Goal: Information Seeking & Learning: Check status

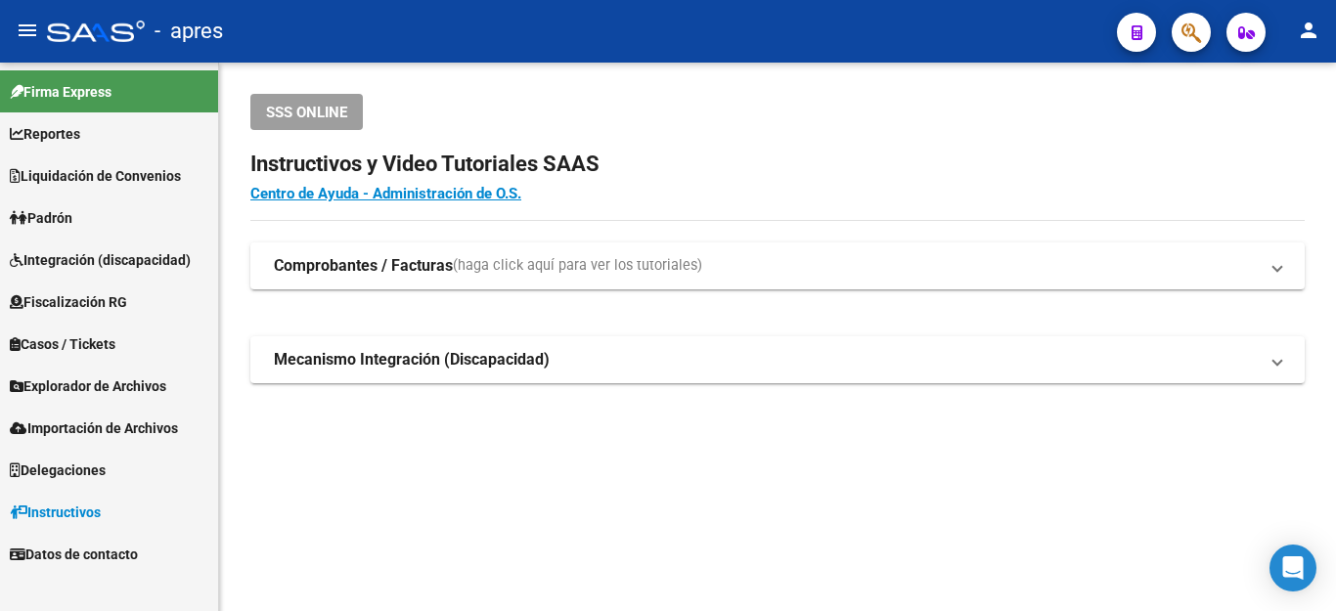
click at [131, 390] on span "Explorador de Archivos" at bounding box center [88, 387] width 157 height 22
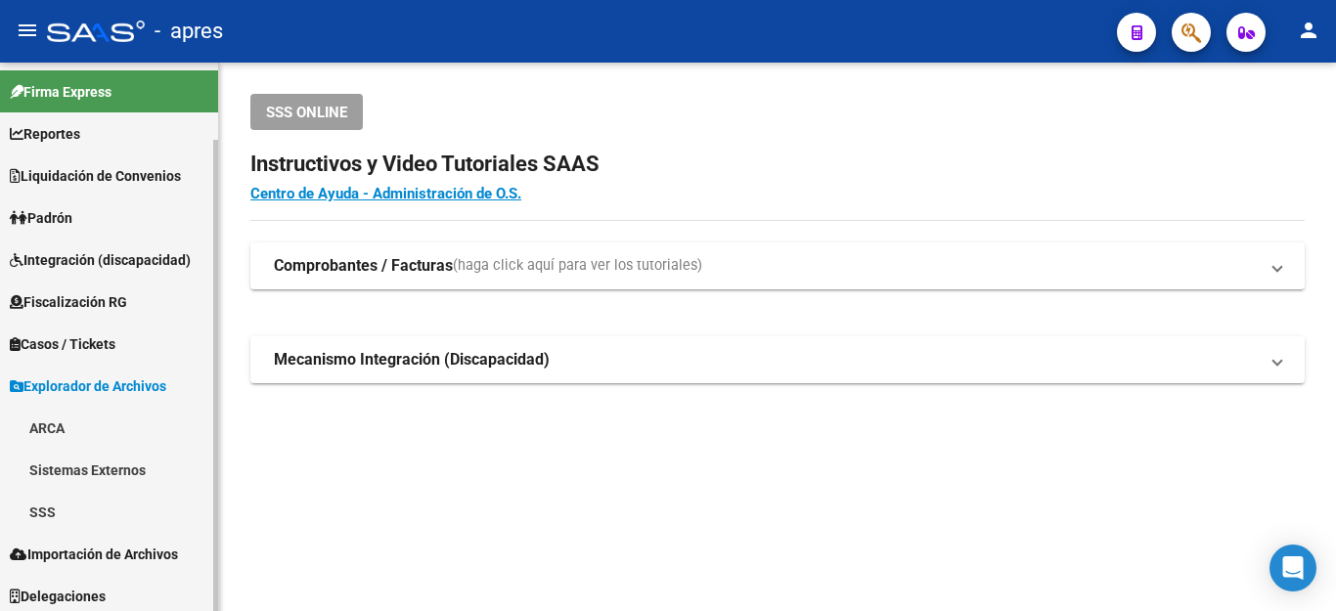
scroll to position [90, 0]
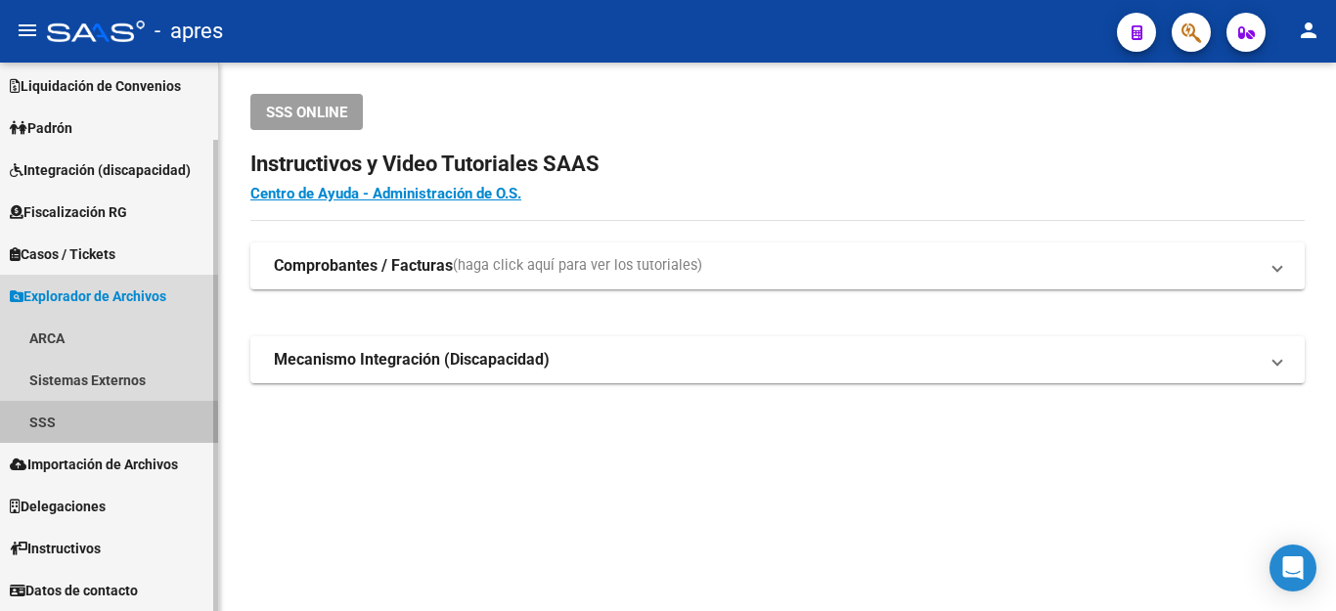
click at [50, 427] on link "SSS" at bounding box center [109, 422] width 218 height 42
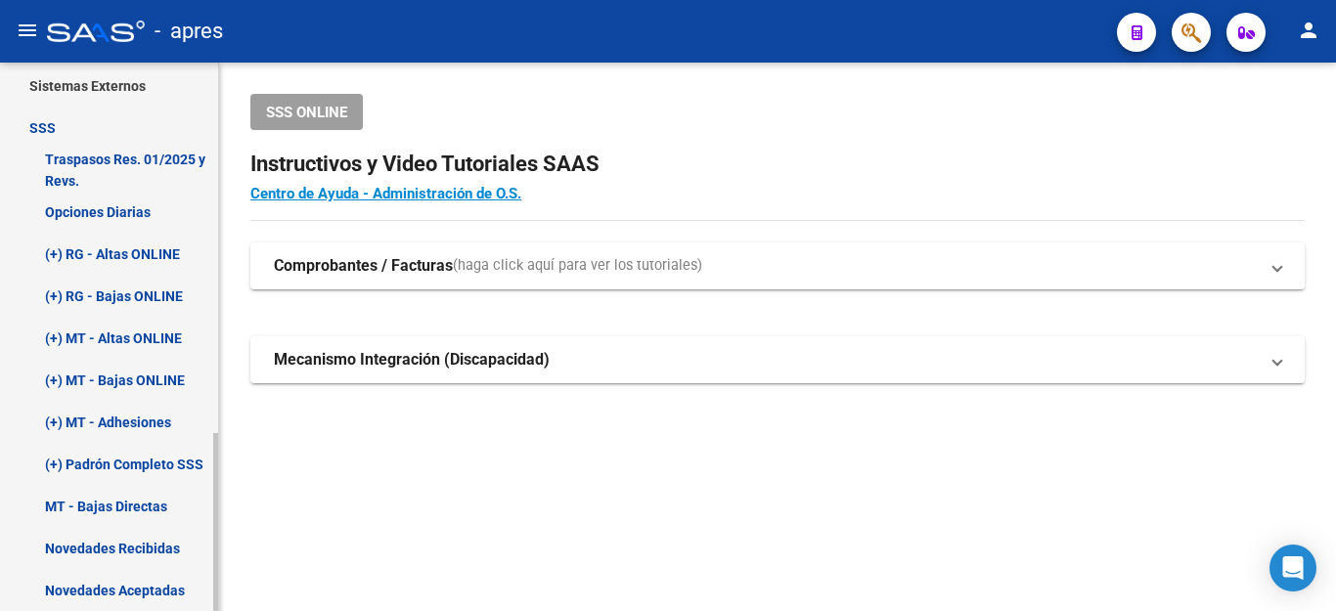
scroll to position [383, 0]
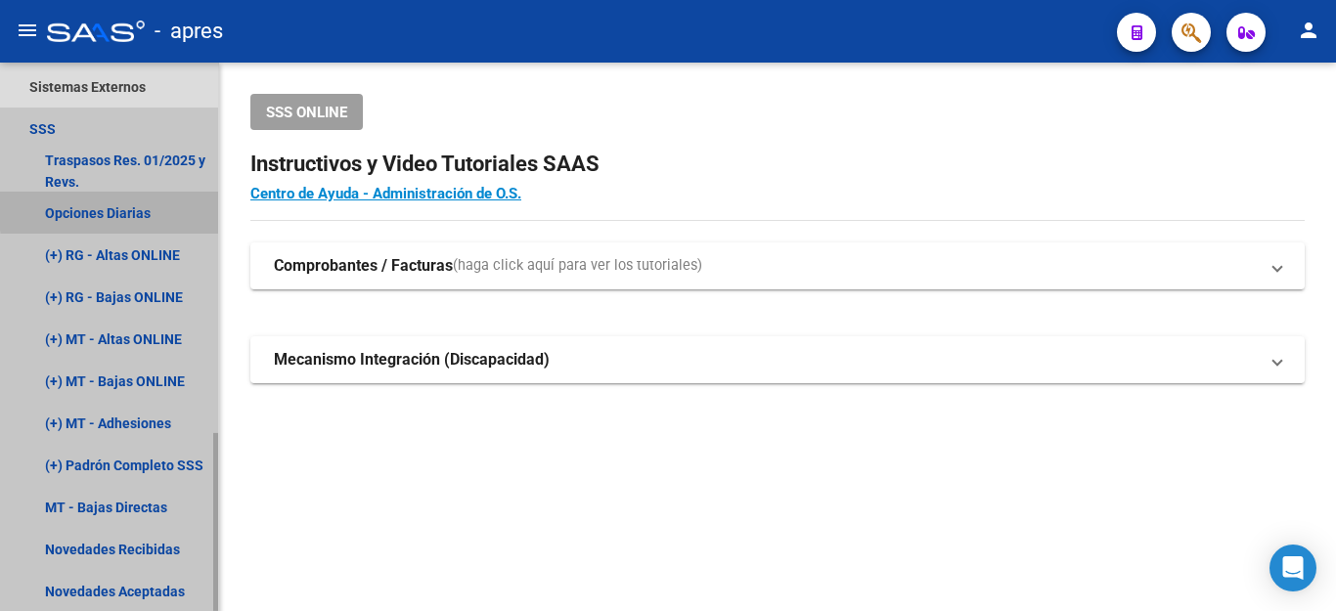
click at [139, 208] on link "Opciones Diarias" at bounding box center [109, 213] width 218 height 42
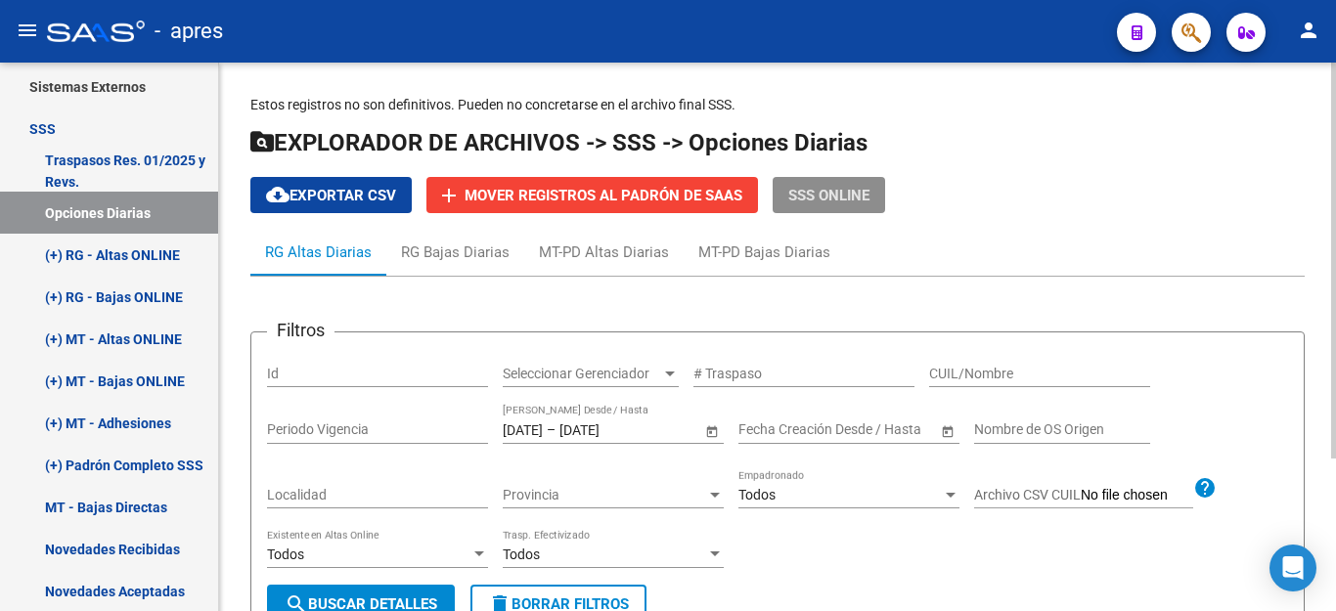
click at [834, 202] on span "SSS ONLINE" at bounding box center [828, 196] width 81 height 18
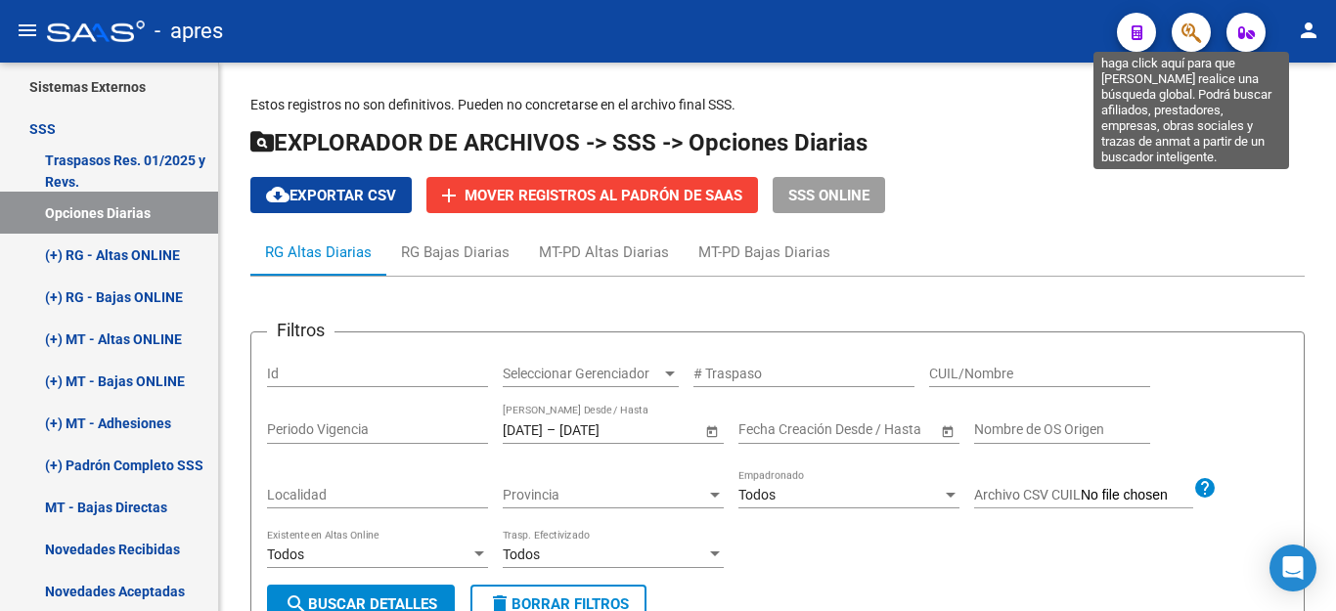
click at [1192, 34] on icon "button" at bounding box center [1192, 33] width 20 height 22
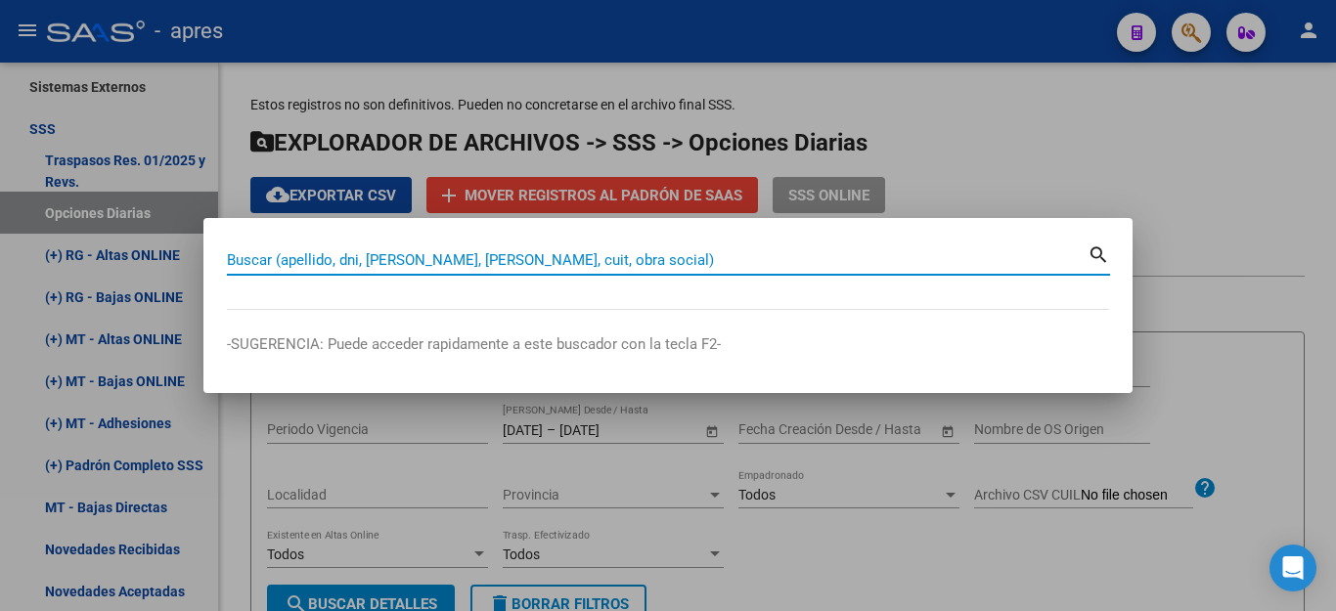
paste input "20252823256"
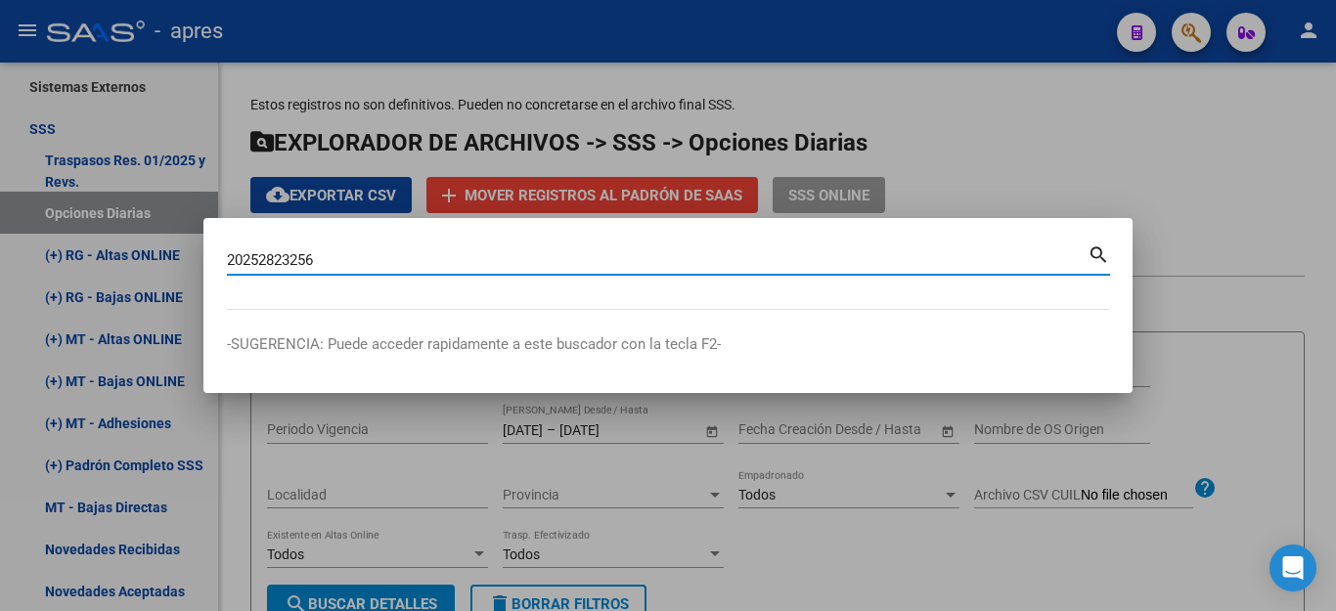
type input "20252823256"
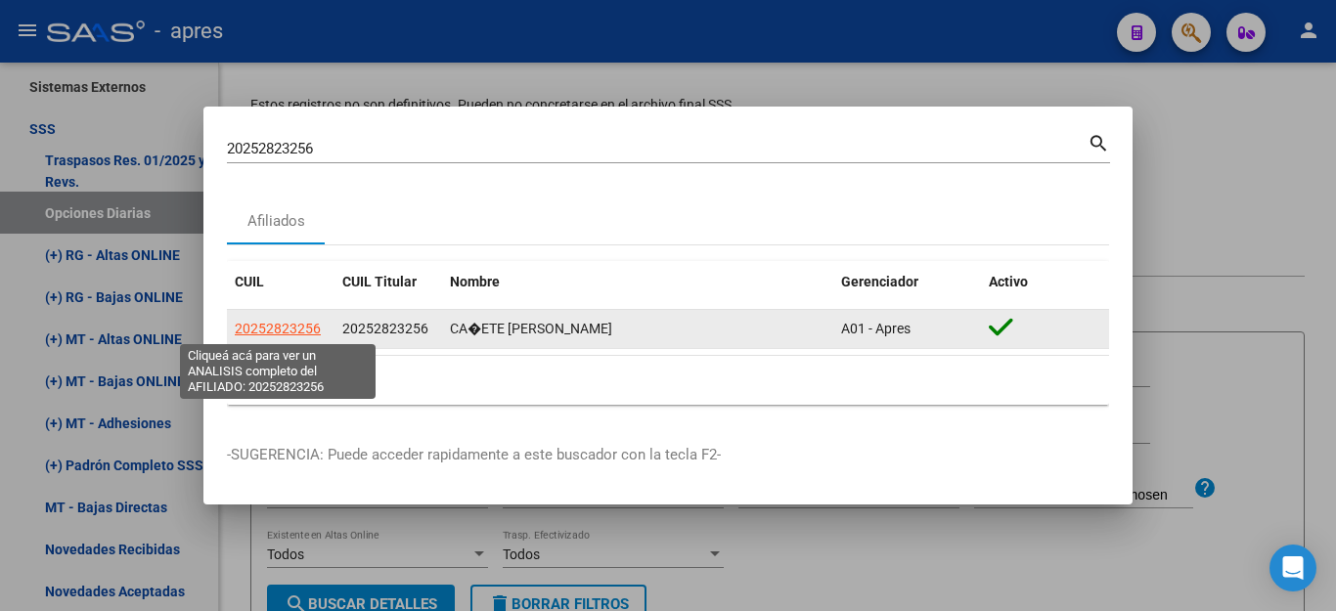
click at [310, 326] on span "20252823256" at bounding box center [278, 329] width 86 height 16
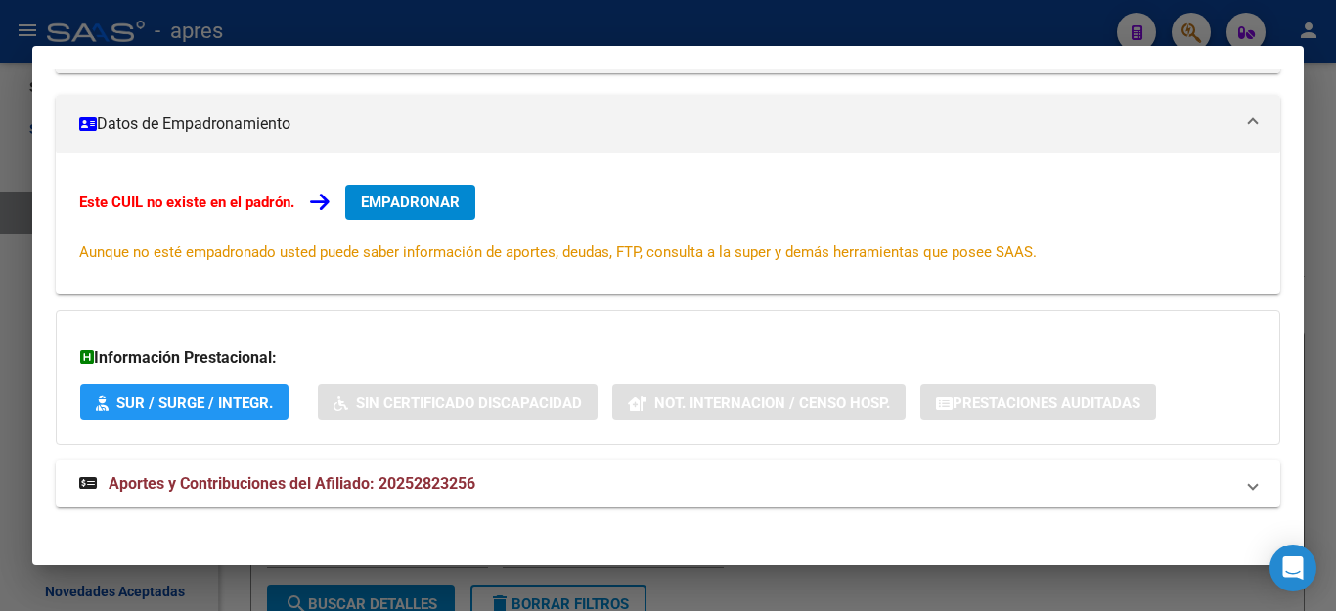
scroll to position [325, 0]
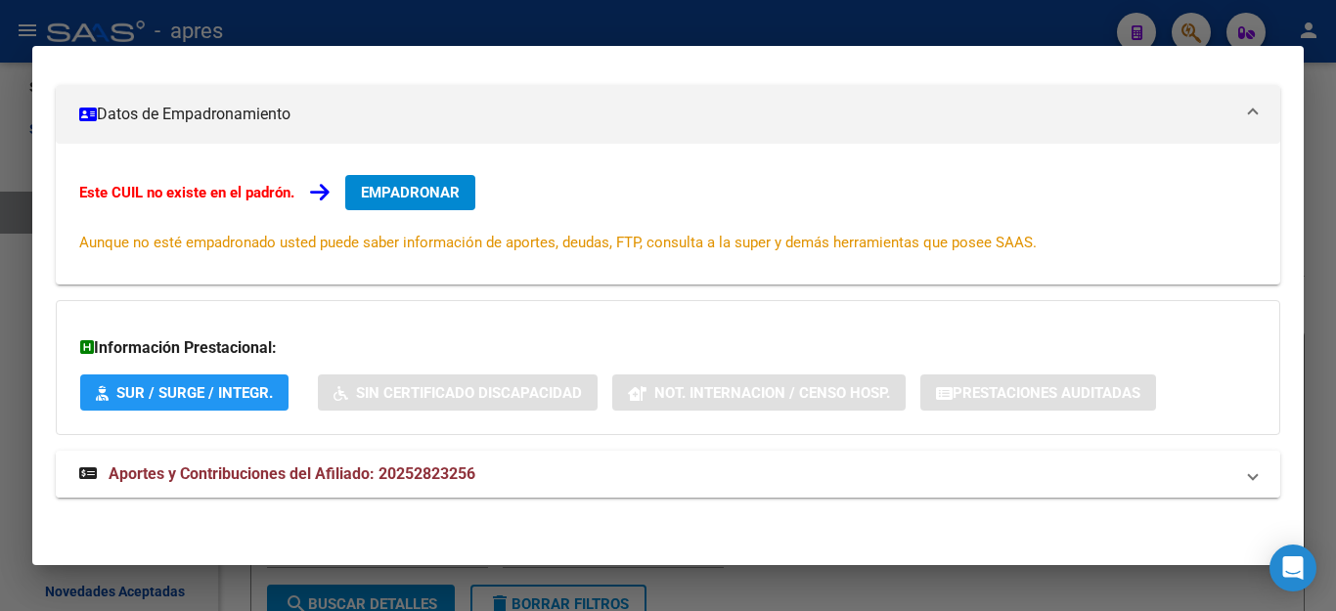
click at [445, 471] on span "Aportes y Contribuciones del Afiliado: 20252823256" at bounding box center [292, 474] width 367 height 19
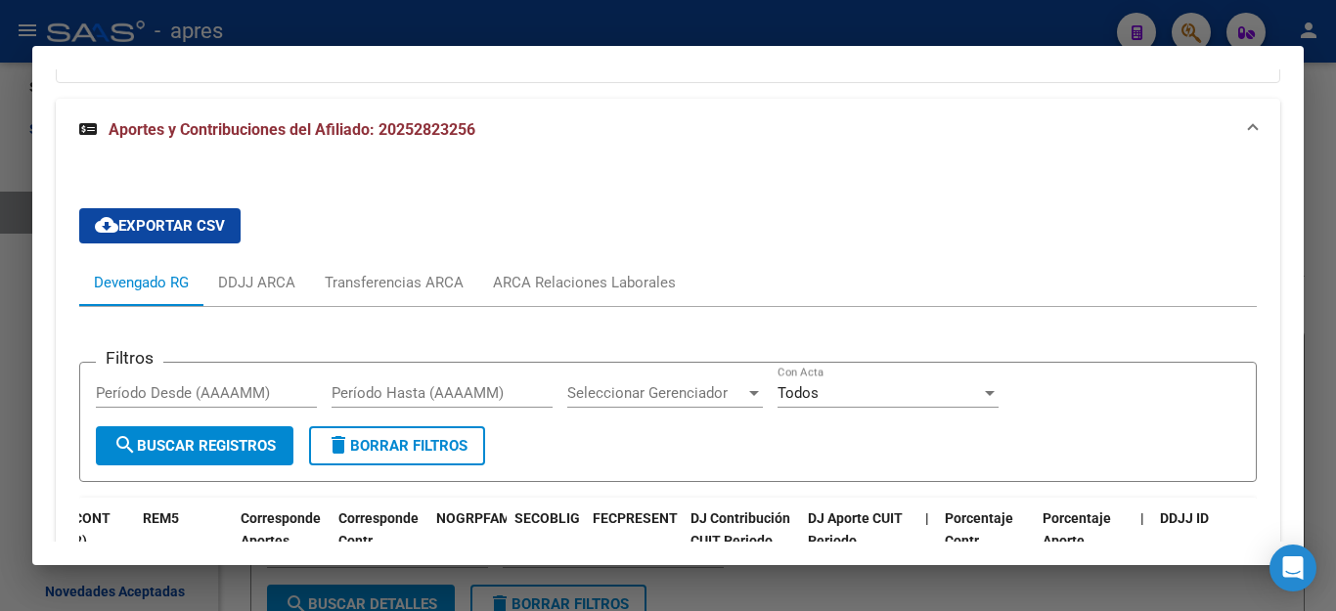
scroll to position [641, 0]
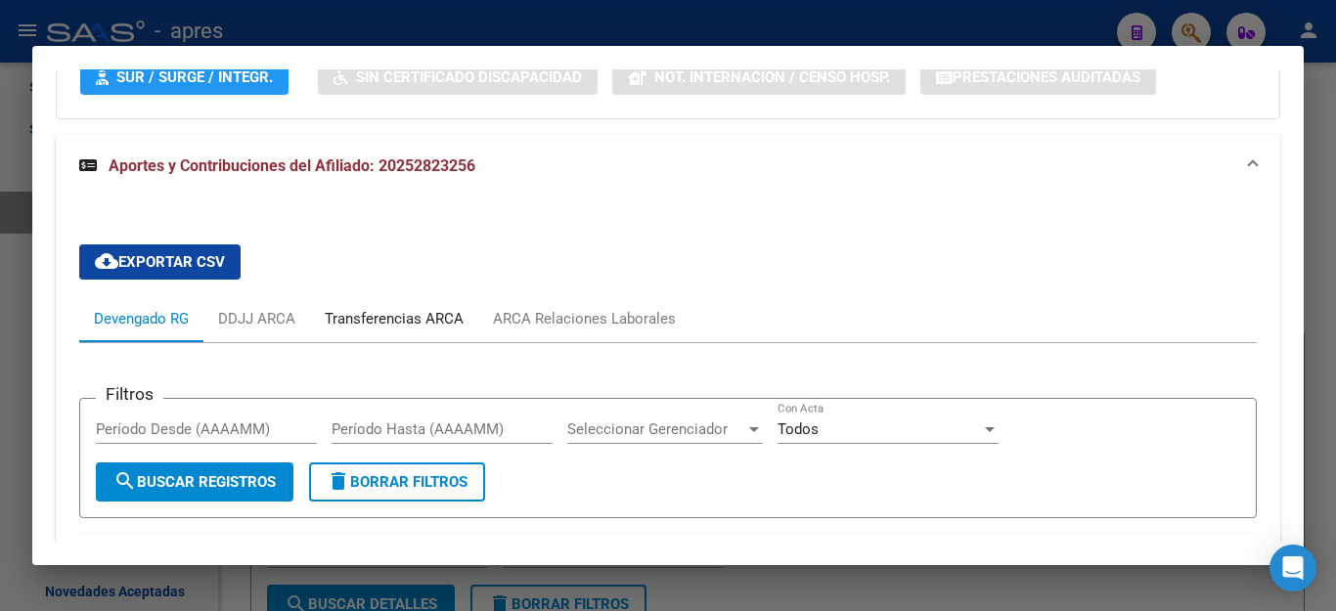
click at [440, 323] on div "Transferencias ARCA" at bounding box center [394, 319] width 139 height 22
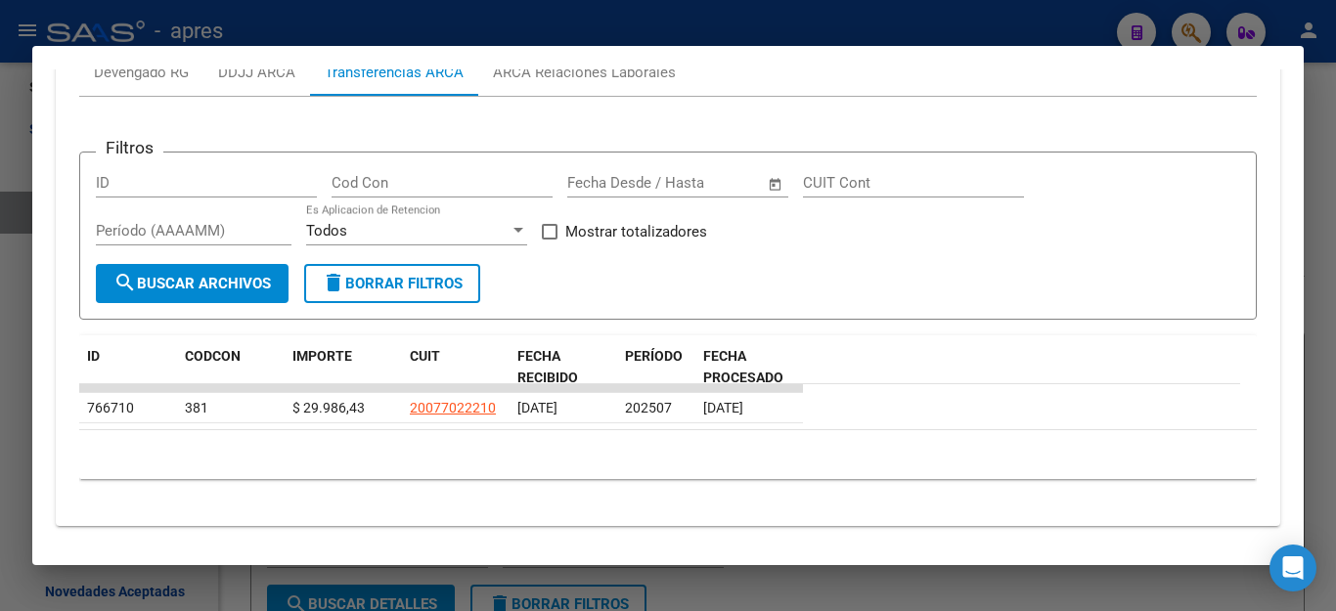
scroll to position [916, 0]
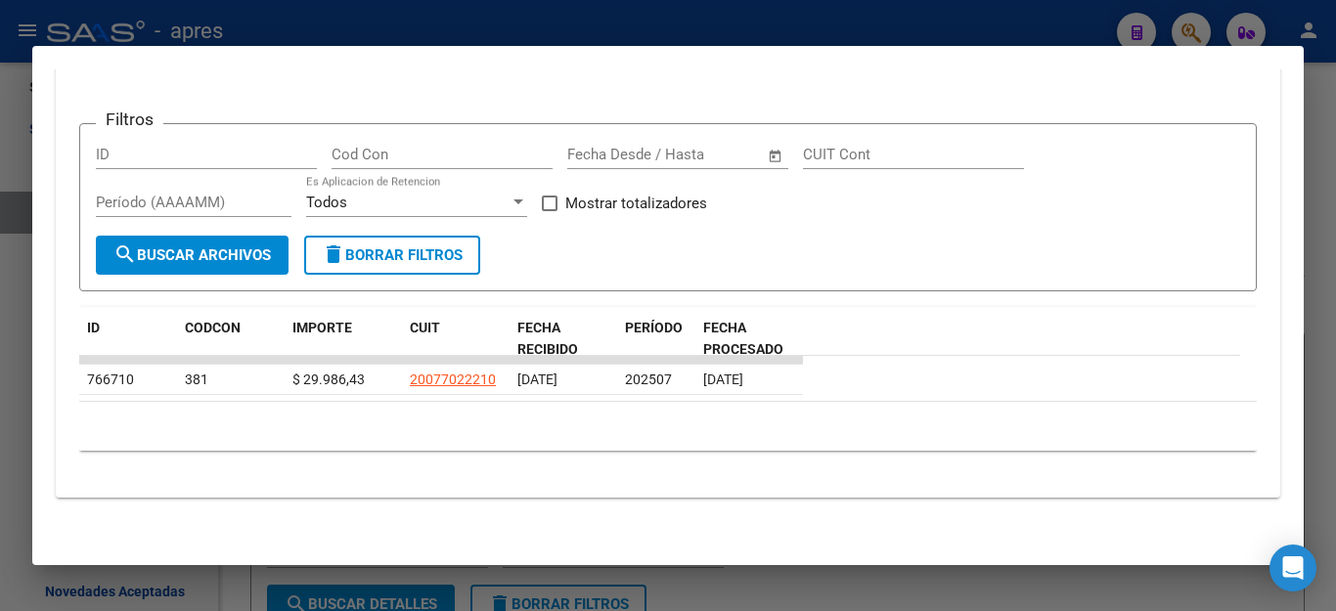
click at [1020, 591] on div at bounding box center [668, 305] width 1336 height 611
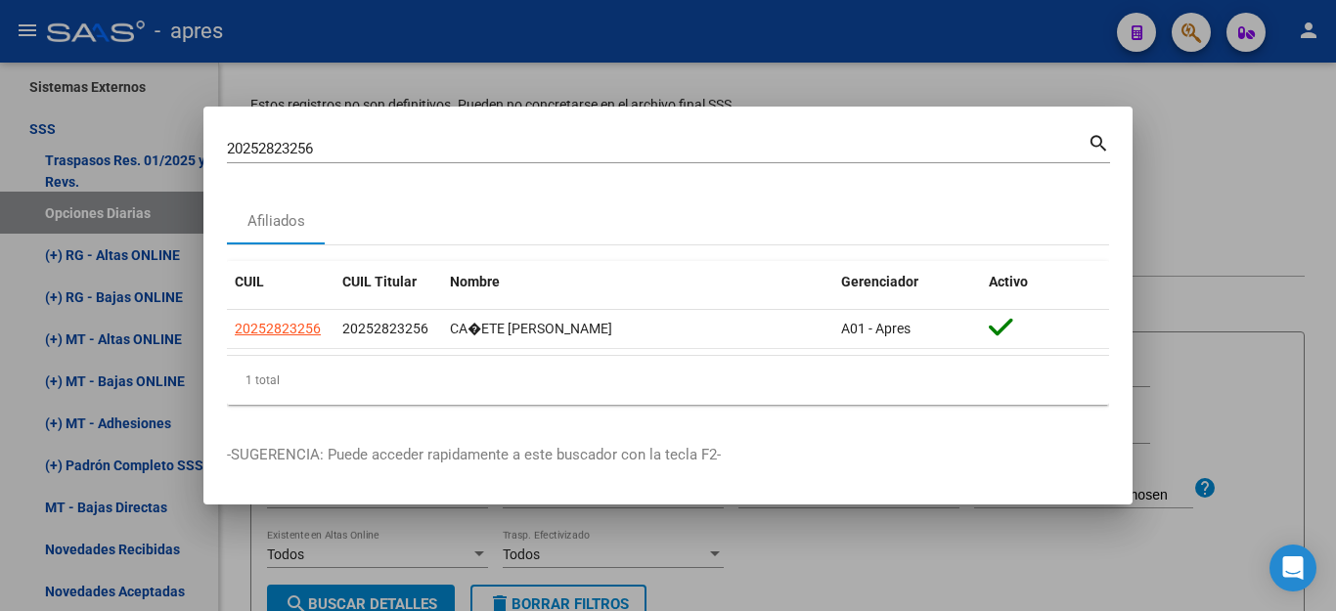
click at [955, 561] on div at bounding box center [668, 305] width 1336 height 611
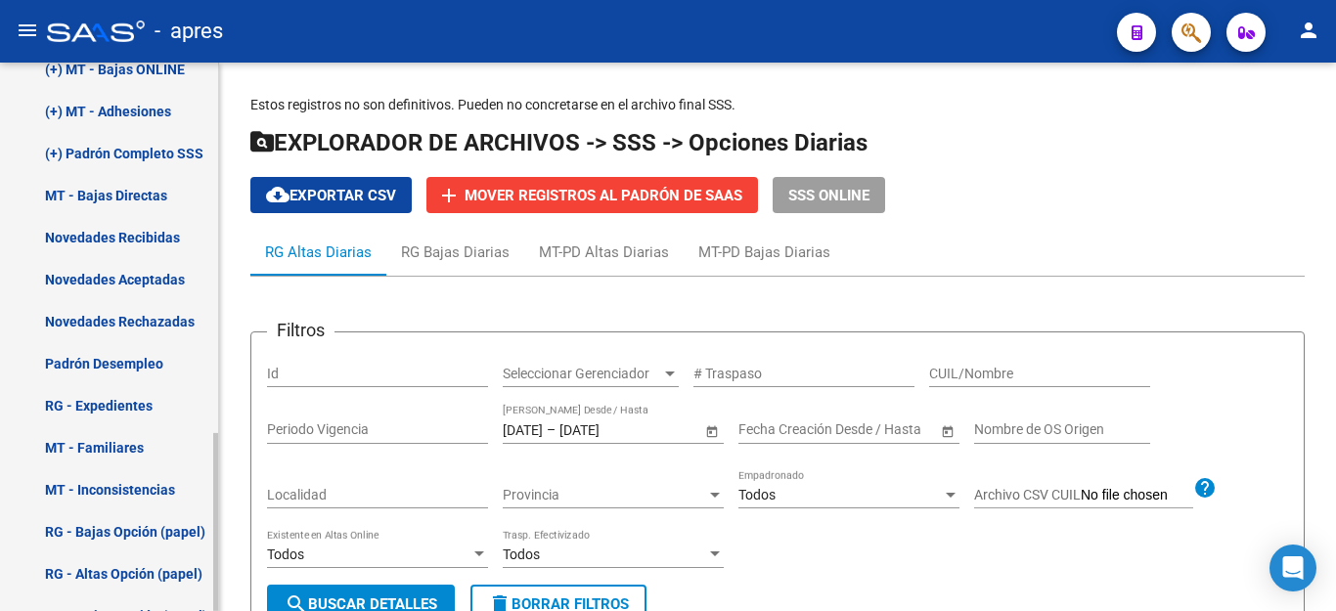
scroll to position [775, 0]
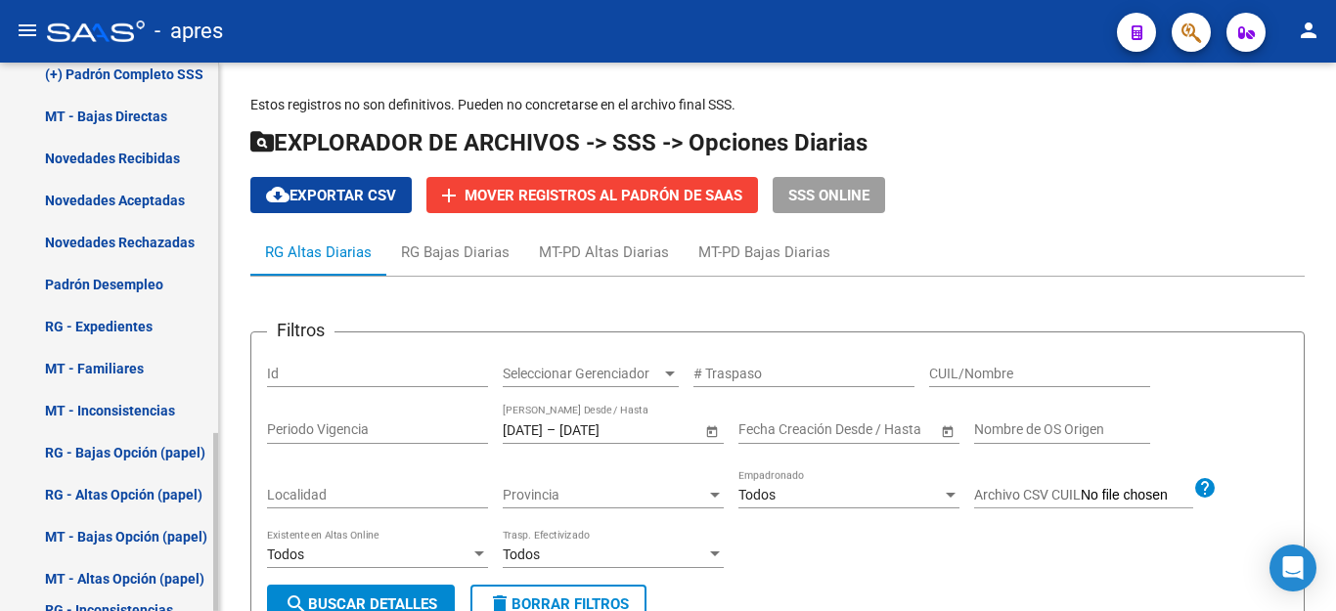
click at [131, 160] on link "Novedades Recibidas" at bounding box center [109, 158] width 218 height 42
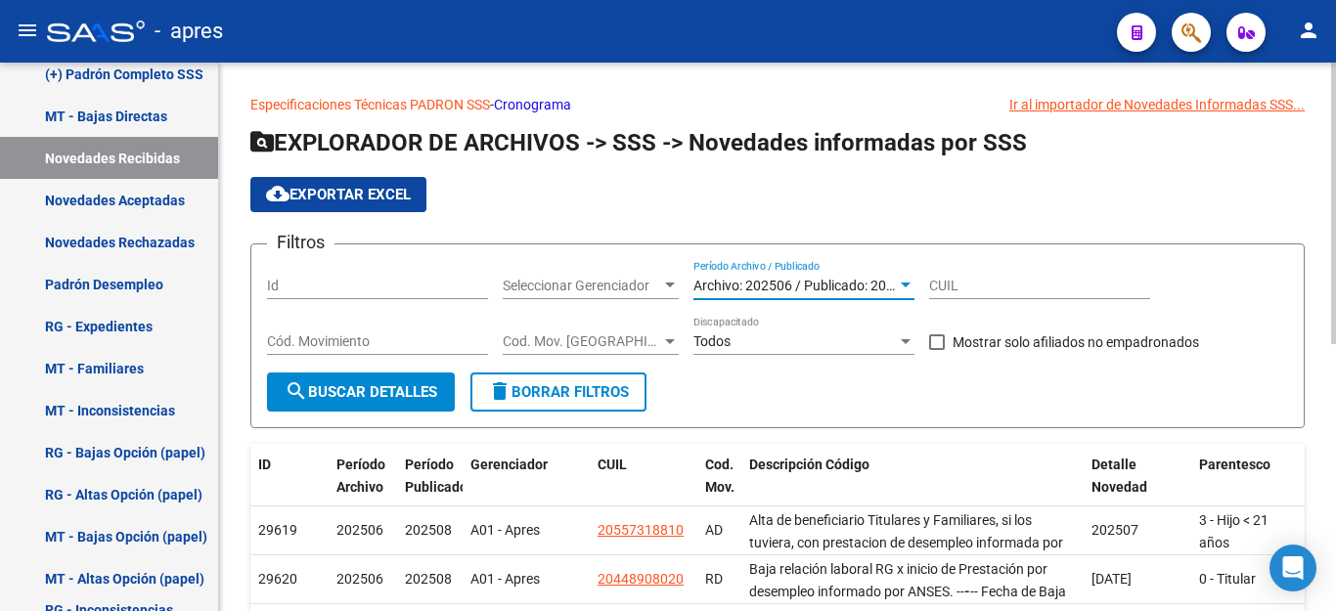
click at [860, 288] on span "Archivo: 202506 / Publicado: 202508" at bounding box center [806, 286] width 224 height 16
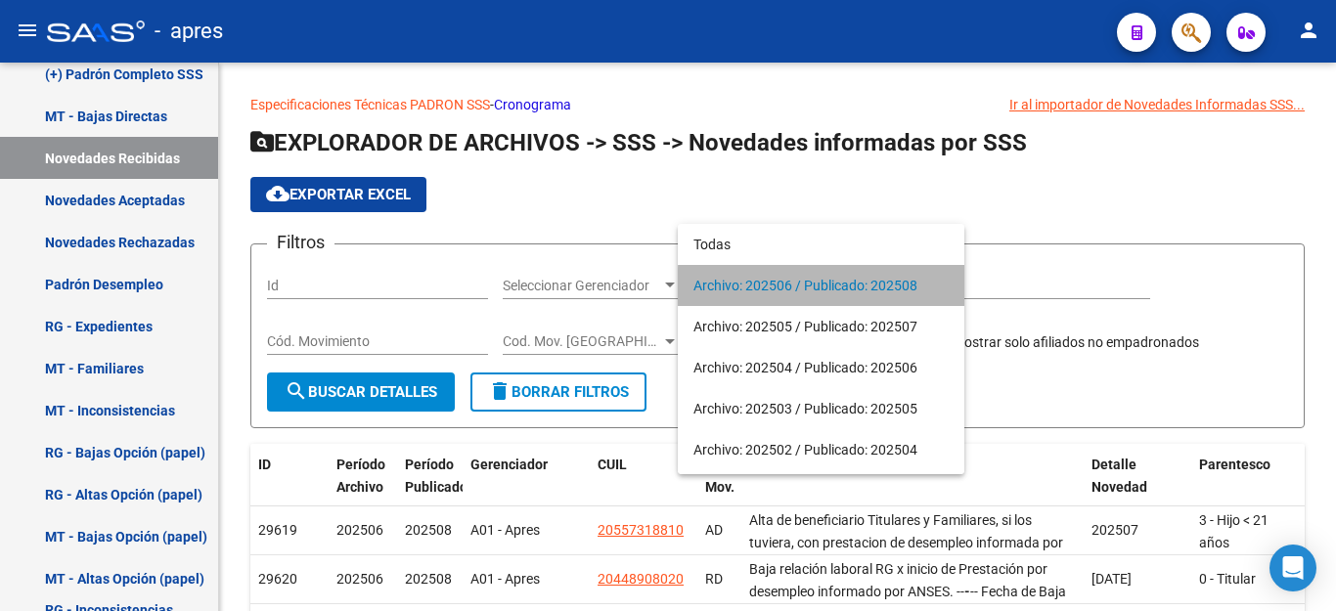
click at [860, 288] on span "Archivo: 202506 / Publicado: 202508" at bounding box center [821, 285] width 255 height 41
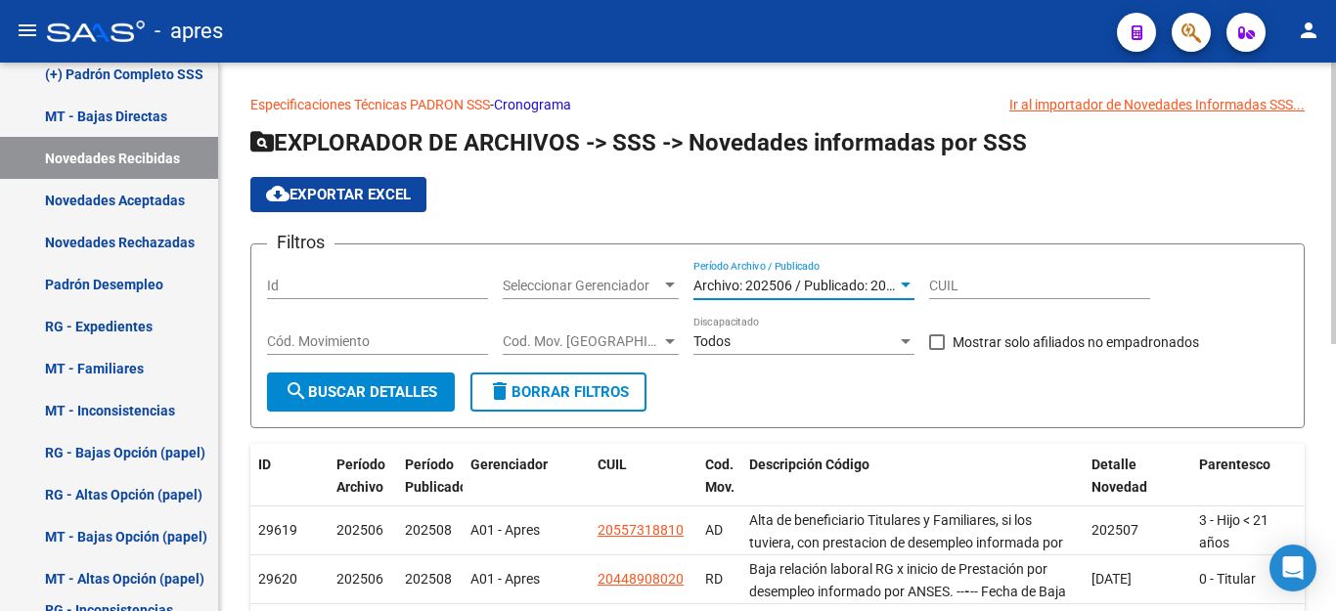
click at [403, 391] on span "search Buscar Detalles" at bounding box center [361, 392] width 153 height 18
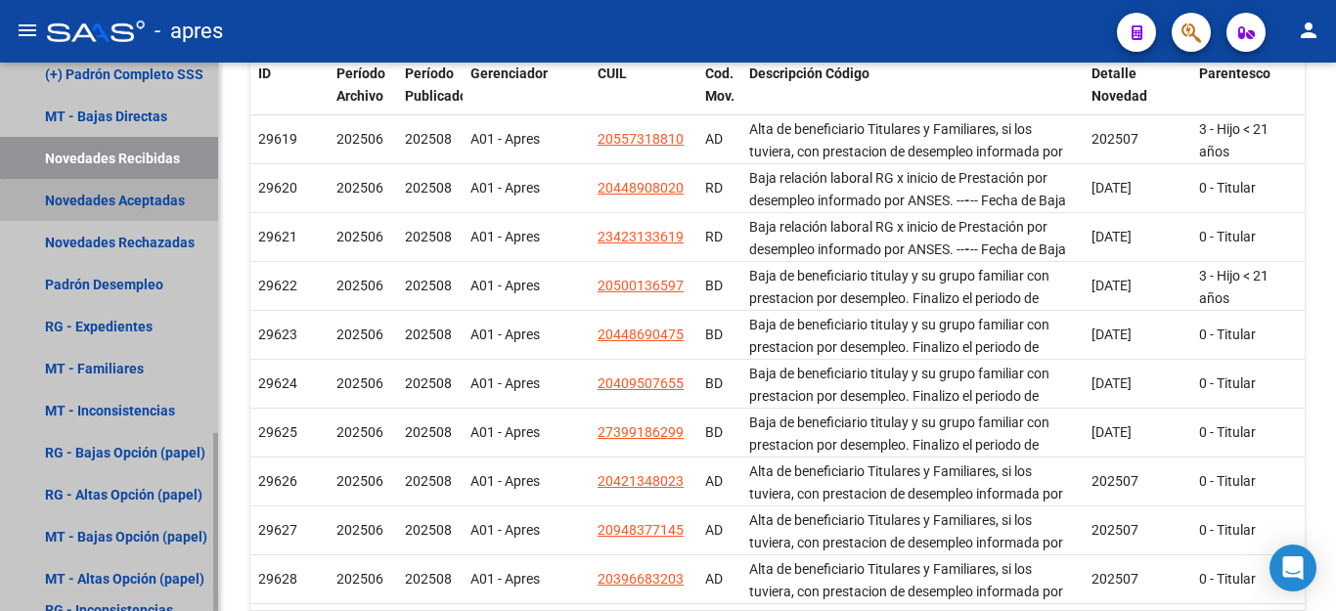
click at [124, 208] on link "Novedades Aceptadas" at bounding box center [109, 200] width 218 height 42
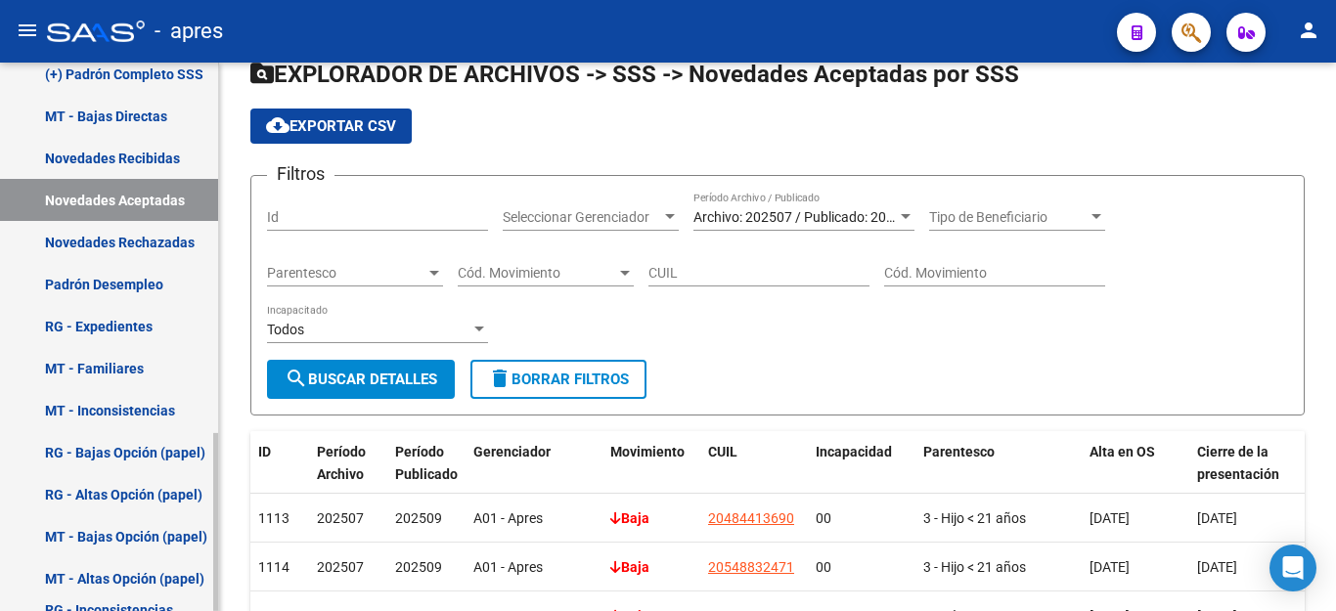
scroll to position [391, 0]
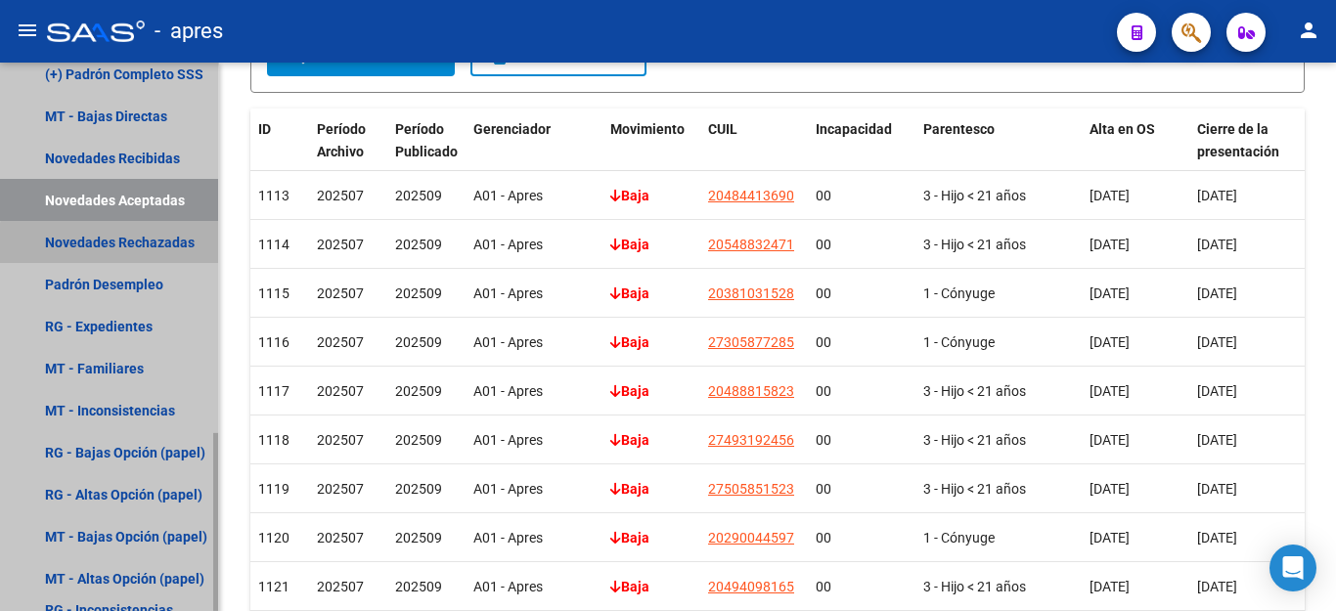
click at [151, 247] on link "Novedades Rechazadas" at bounding box center [109, 242] width 218 height 42
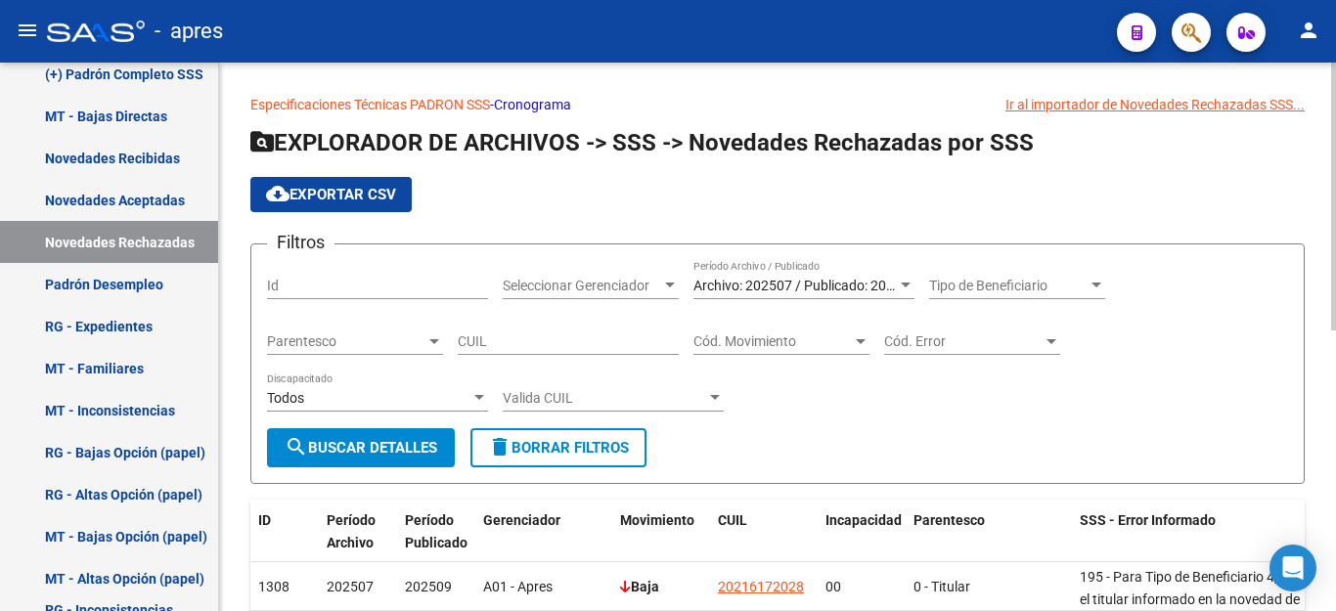
click at [818, 283] on span "Archivo: 202507 / Publicado: 202509" at bounding box center [806, 286] width 224 height 16
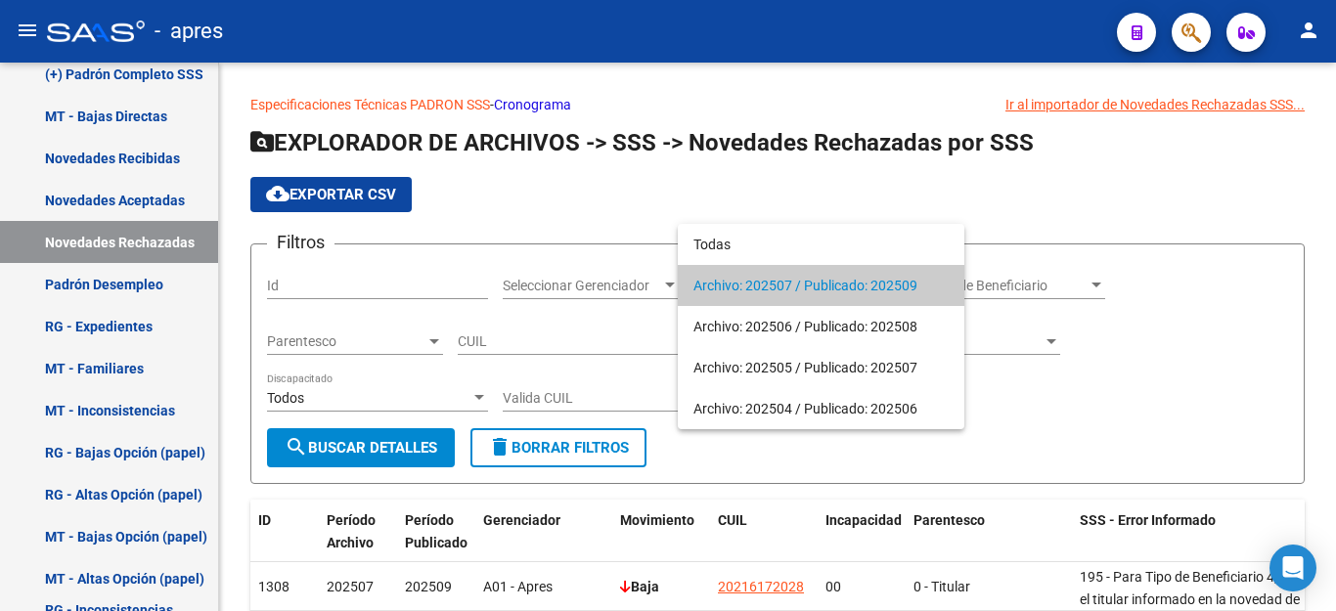
click at [818, 283] on span "Archivo: 202507 / Publicado: 202509" at bounding box center [821, 285] width 255 height 41
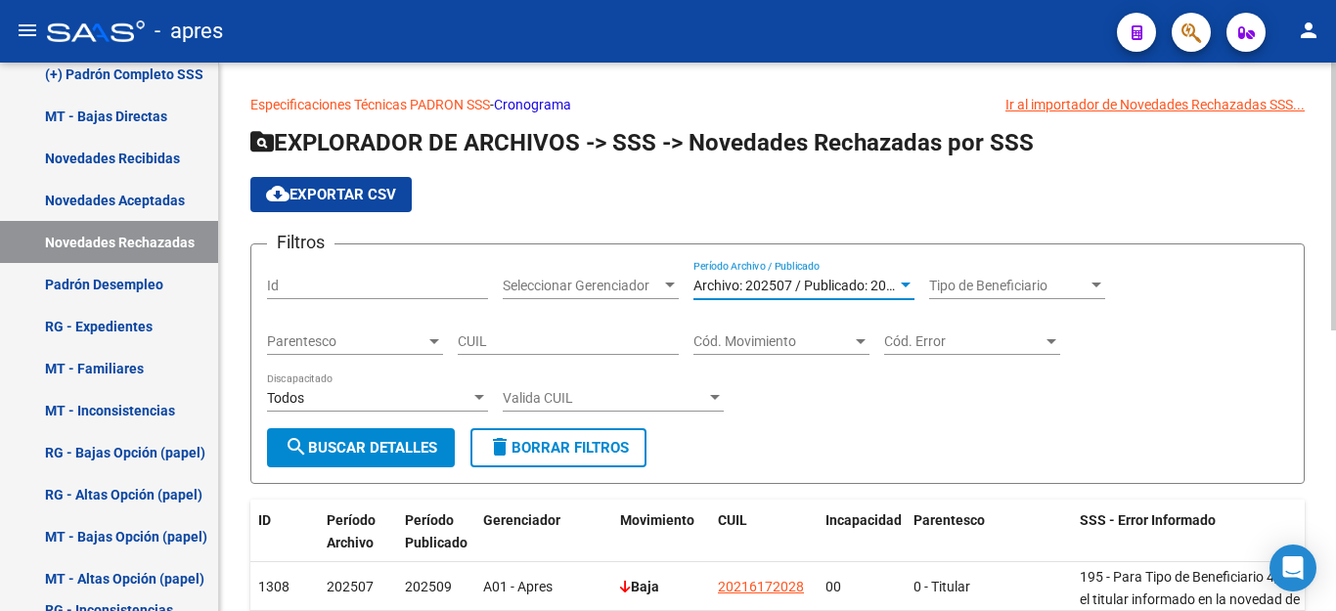
click at [378, 460] on button "search Buscar Detalles" at bounding box center [361, 447] width 188 height 39
click at [550, 102] on link "Cronograma" at bounding box center [532, 105] width 77 height 16
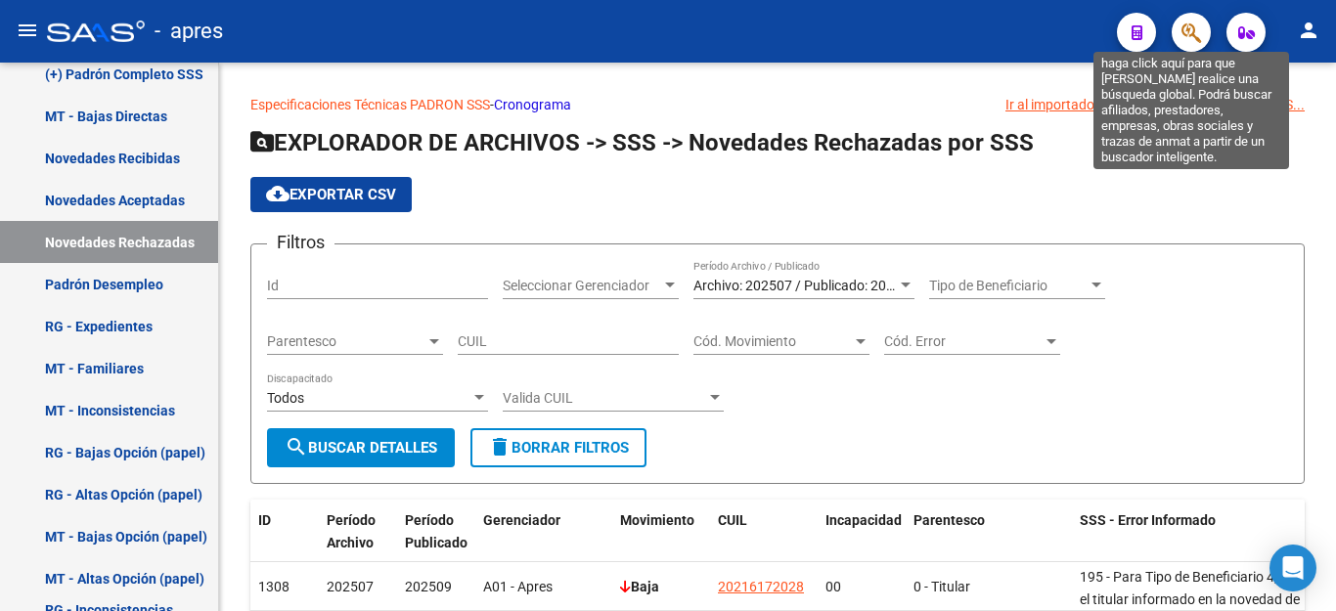
click at [1182, 38] on icon "button" at bounding box center [1192, 33] width 20 height 22
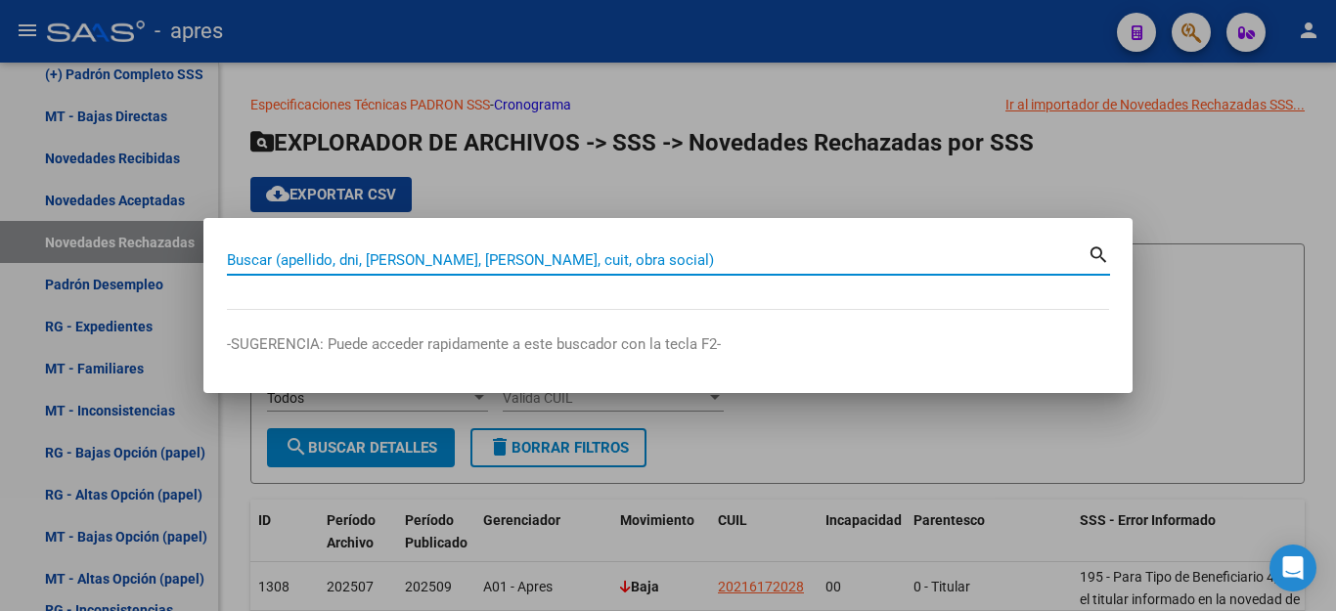
paste input "27365614674"
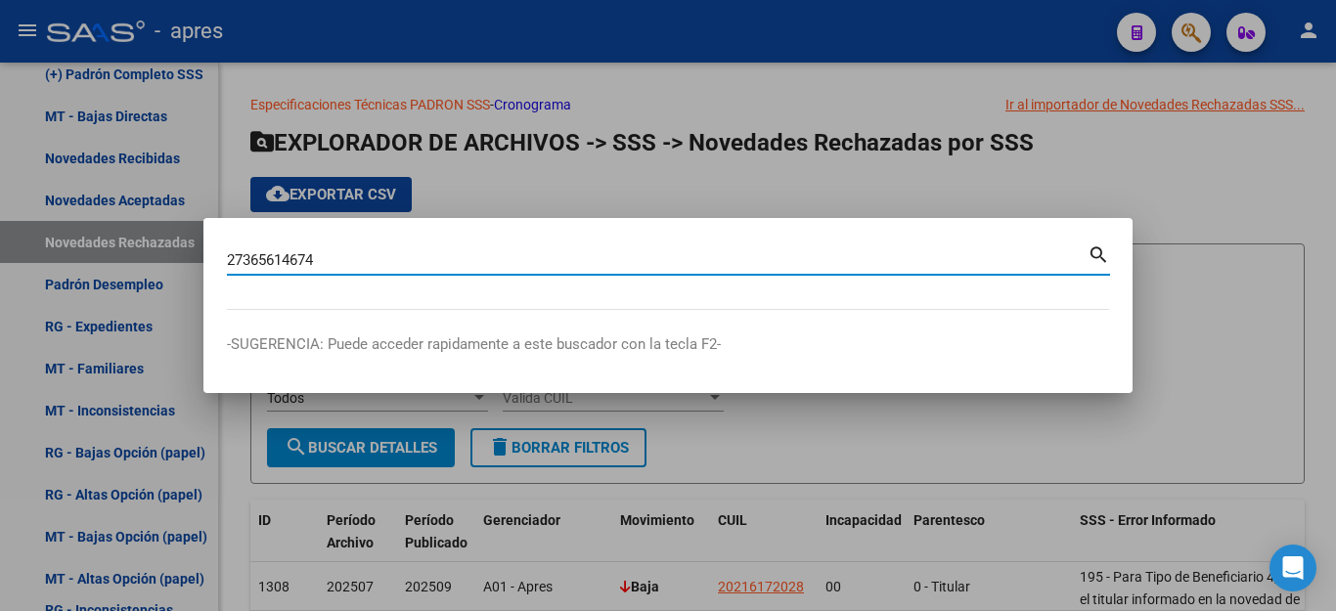
type input "27365614674"
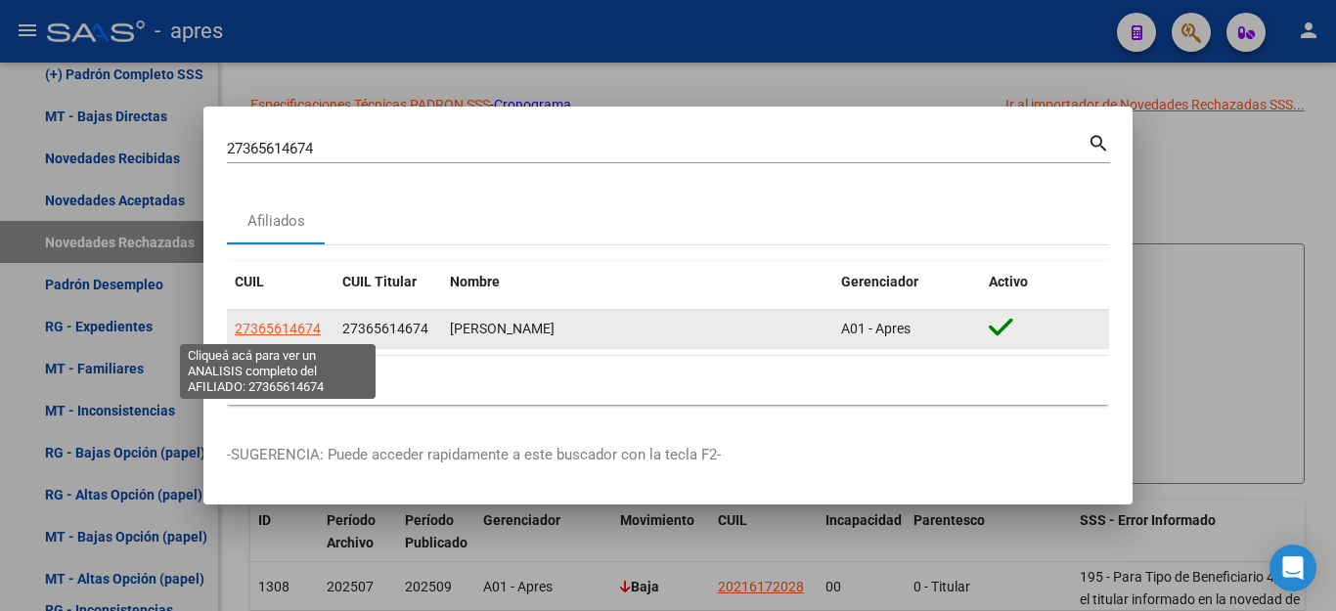
click at [280, 331] on span "27365614674" at bounding box center [278, 329] width 86 height 16
type textarea "27365614674"
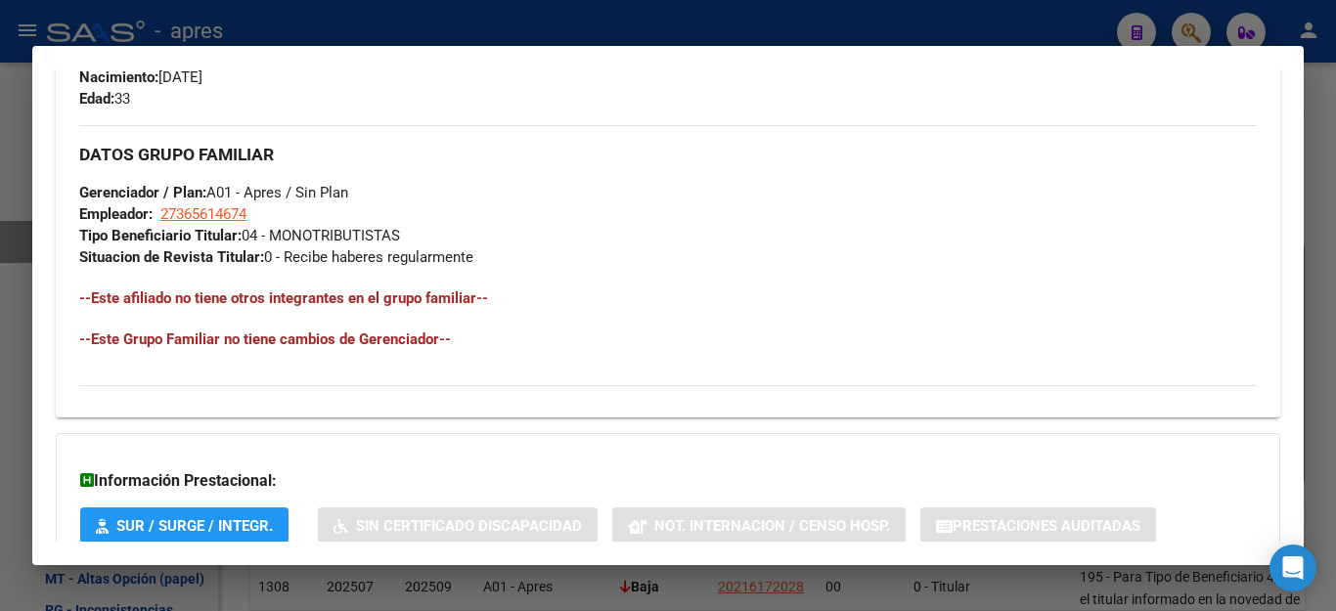
scroll to position [1013, 0]
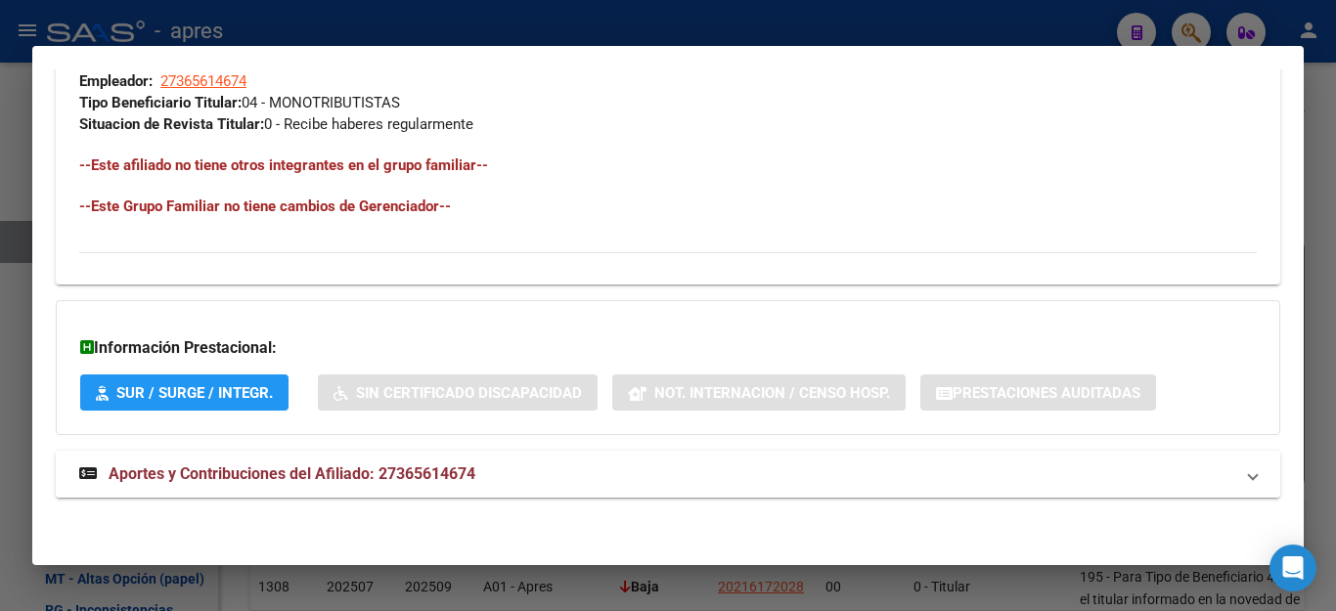
click at [296, 468] on span "Aportes y Contribuciones del Afiliado: 27365614674" at bounding box center [292, 474] width 367 height 19
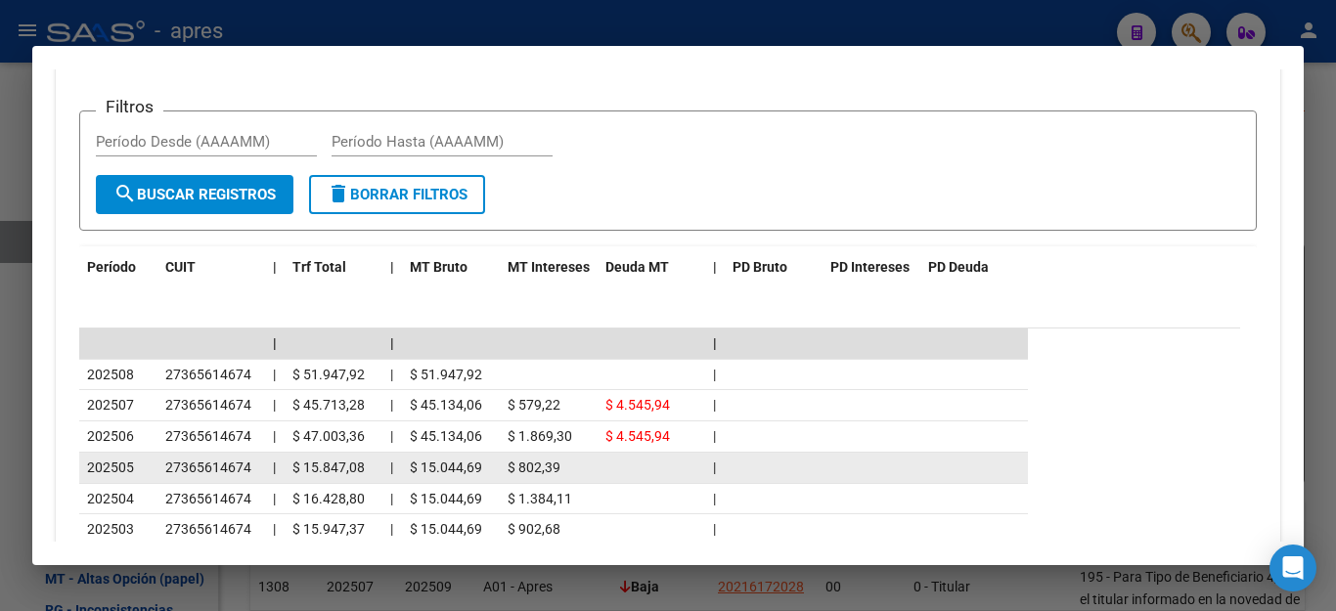
scroll to position [1813, 0]
